Goal: Use online tool/utility

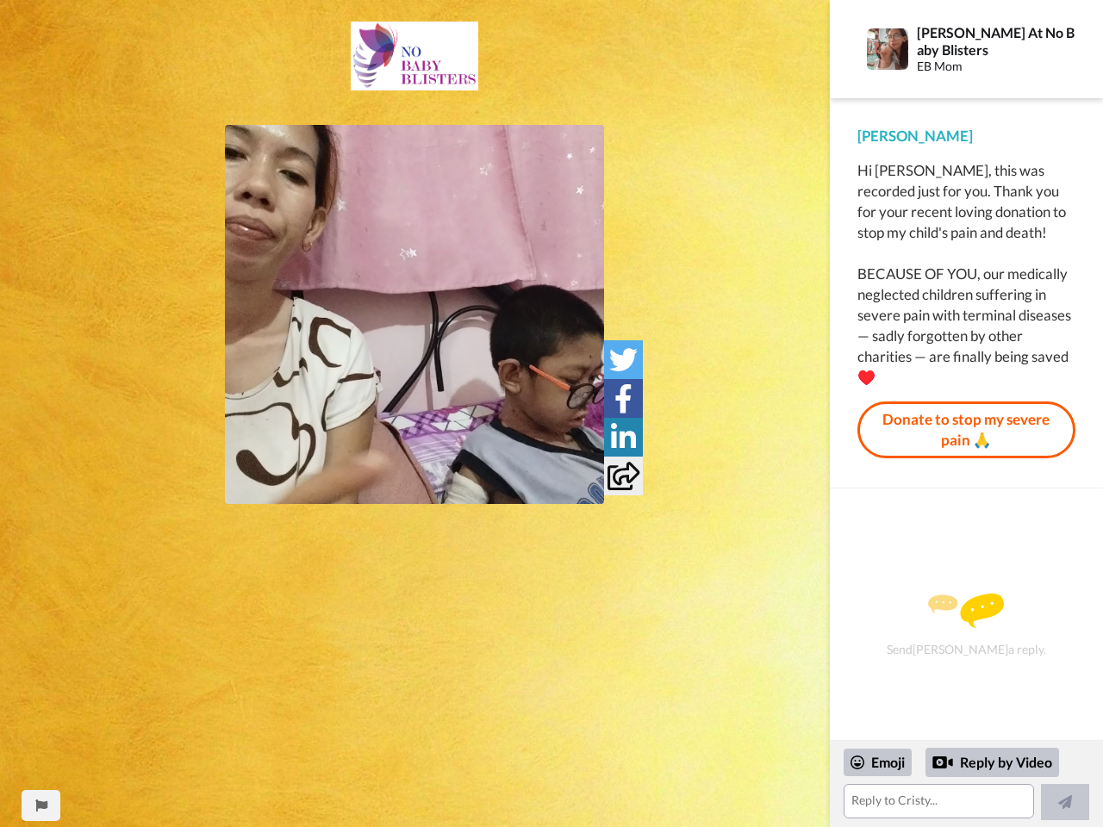
click at [414, 73] on img at bounding box center [414, 56] width 127 height 69
click at [414, 314] on img at bounding box center [414, 314] width 379 height 379
click at [623, 359] on icon at bounding box center [623, 359] width 28 height 28
click at [623, 398] on icon at bounding box center [623, 398] width 18 height 28
click at [623, 437] on icon at bounding box center [623, 437] width 25 height 28
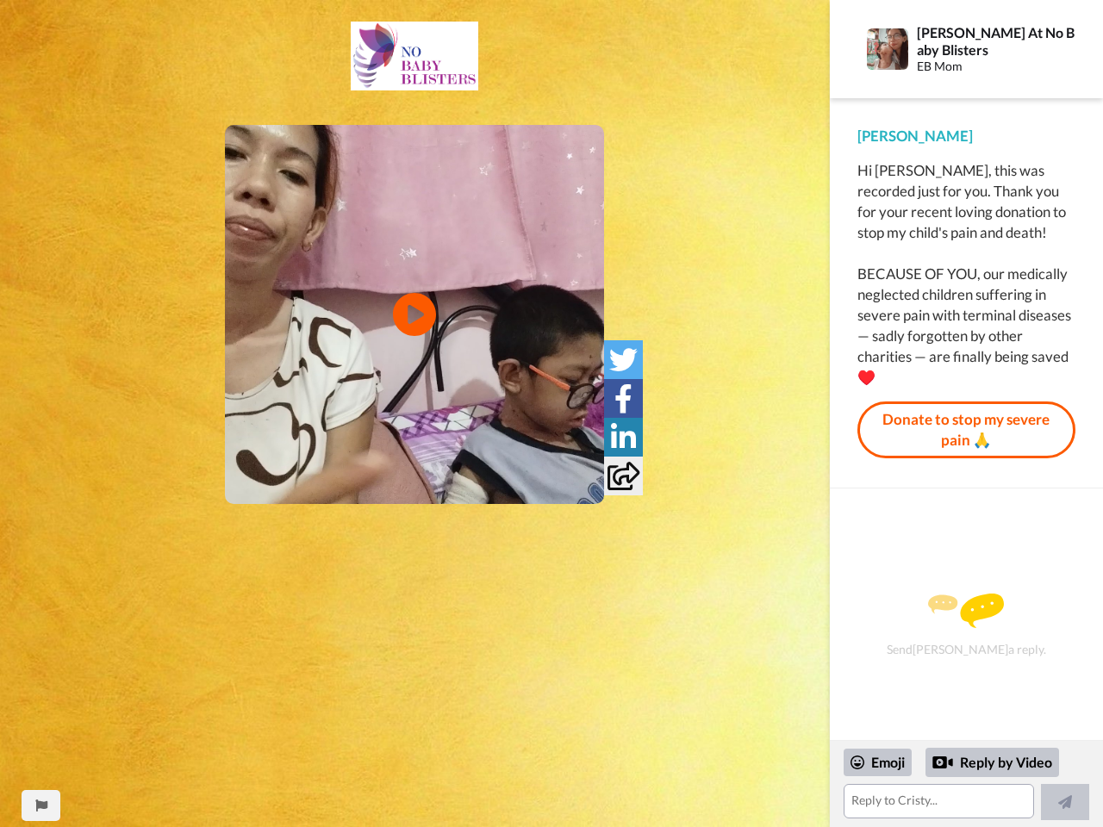
click at [623, 476] on icon at bounding box center [623, 476] width 32 height 28
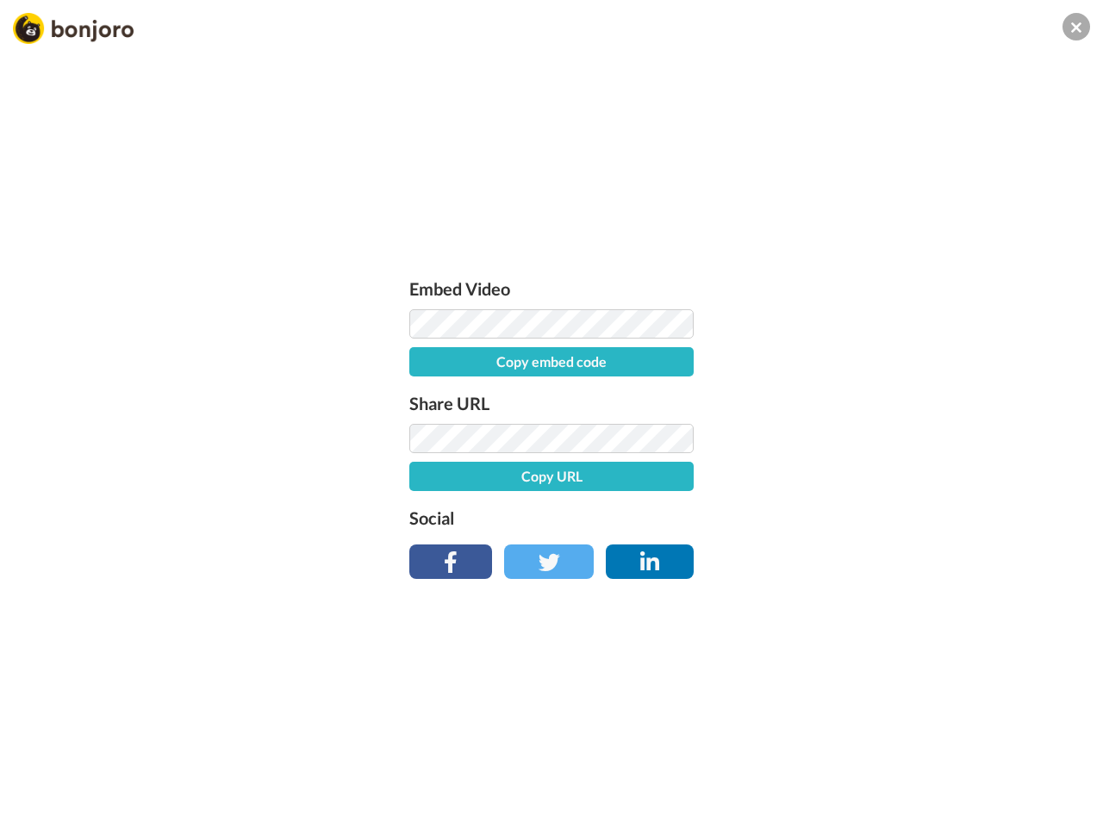
click at [40, 805] on div "Embed Video Copy embed code Share URL Copy URL Social" at bounding box center [551, 506] width 1103 height 827
click at [966, 784] on div "Embed Video Copy embed code Share URL Copy URL Social" at bounding box center [551, 506] width 1103 height 827
click at [878, 762] on div "Embed Video Copy embed code Share URL Copy URL Social" at bounding box center [551, 506] width 1103 height 827
click at [992, 762] on div "Embed Video Copy embed code Share URL Copy URL Social" at bounding box center [551, 506] width 1103 height 827
